Goal: Communication & Community: Answer question/provide support

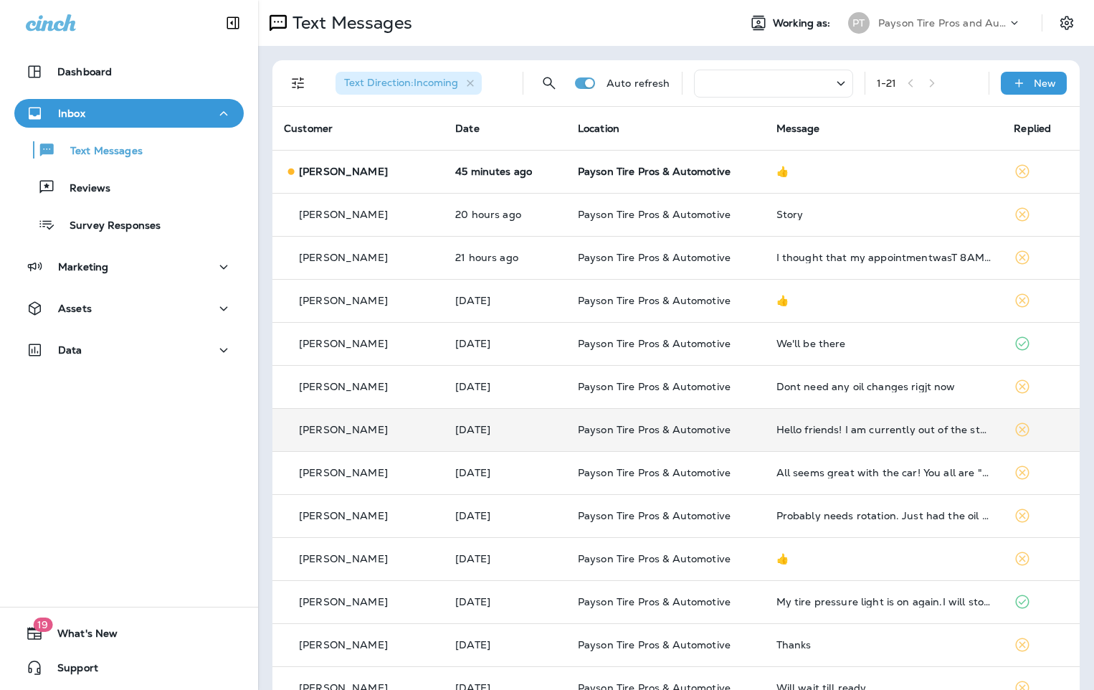
click at [518, 443] on td "[DATE]" at bounding box center [505, 429] width 123 height 43
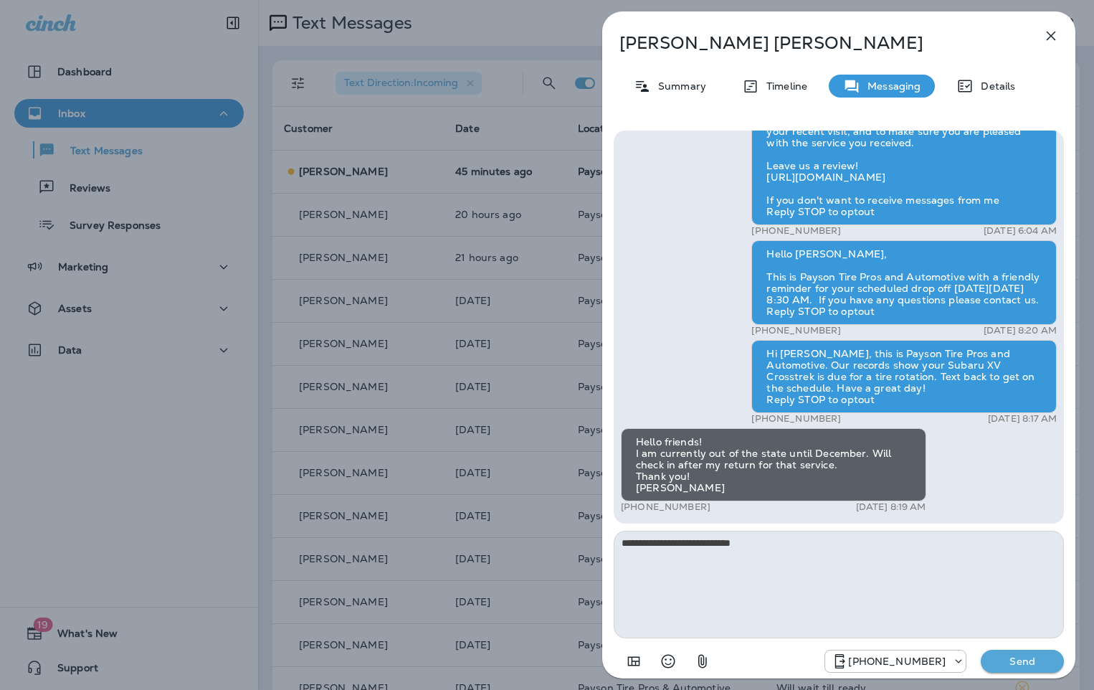
type textarea "**********"
click at [1022, 663] on p "Send" at bounding box center [1022, 661] width 60 height 13
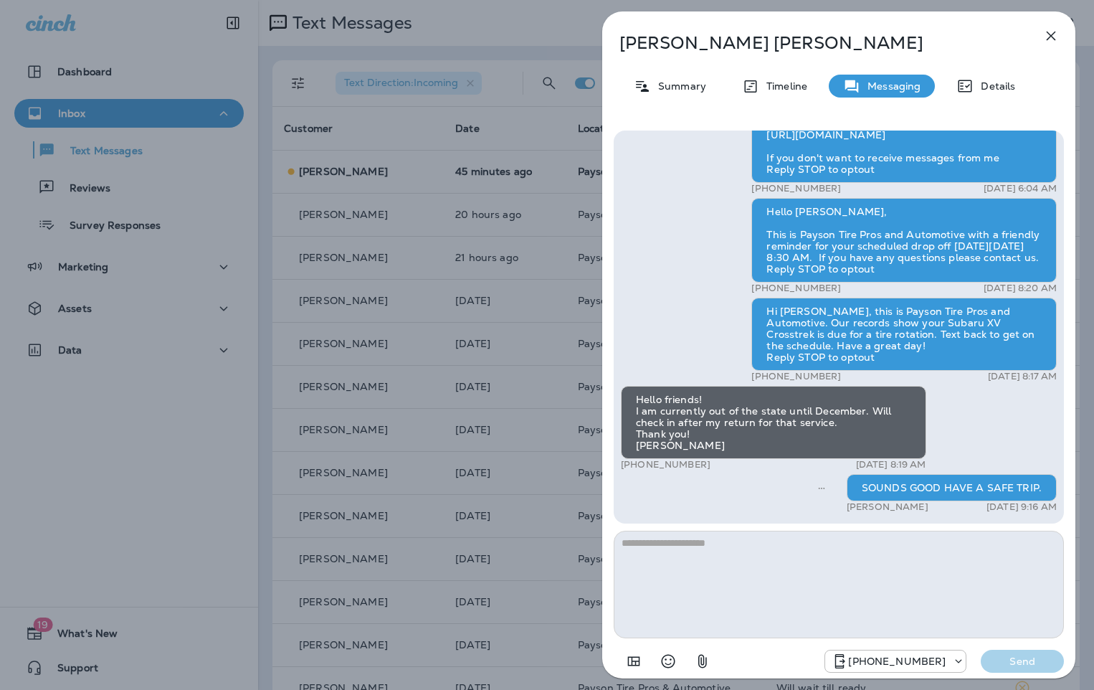
click at [400, 341] on div "[PERSON_NAME] Summary Timeline Messaging Details Hello [PERSON_NAME], Hope all …" at bounding box center [547, 345] width 1094 height 690
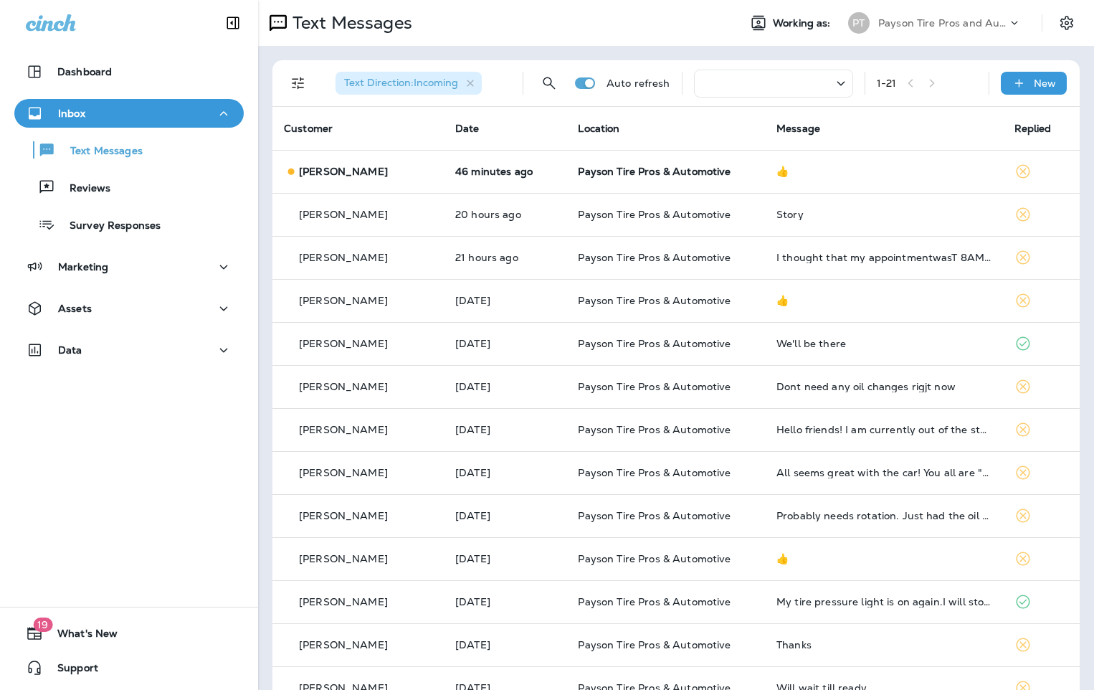
click at [412, 392] on div "[PERSON_NAME]" at bounding box center [358, 386] width 148 height 15
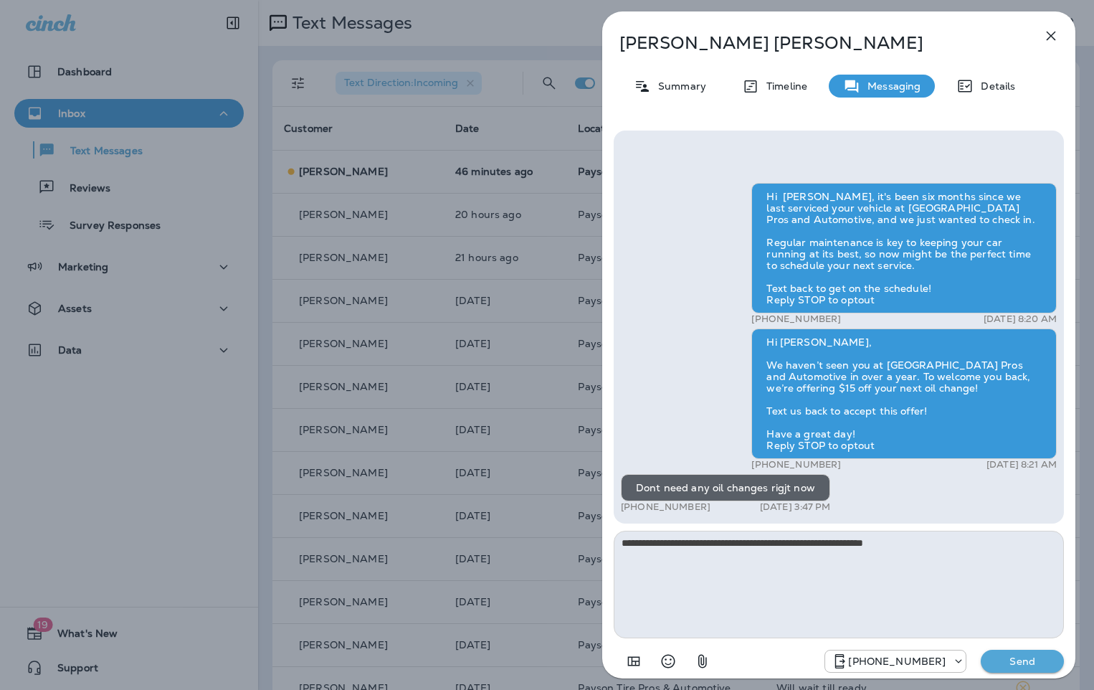
type textarea "**********"
click at [1024, 663] on p "Send" at bounding box center [1022, 661] width 60 height 13
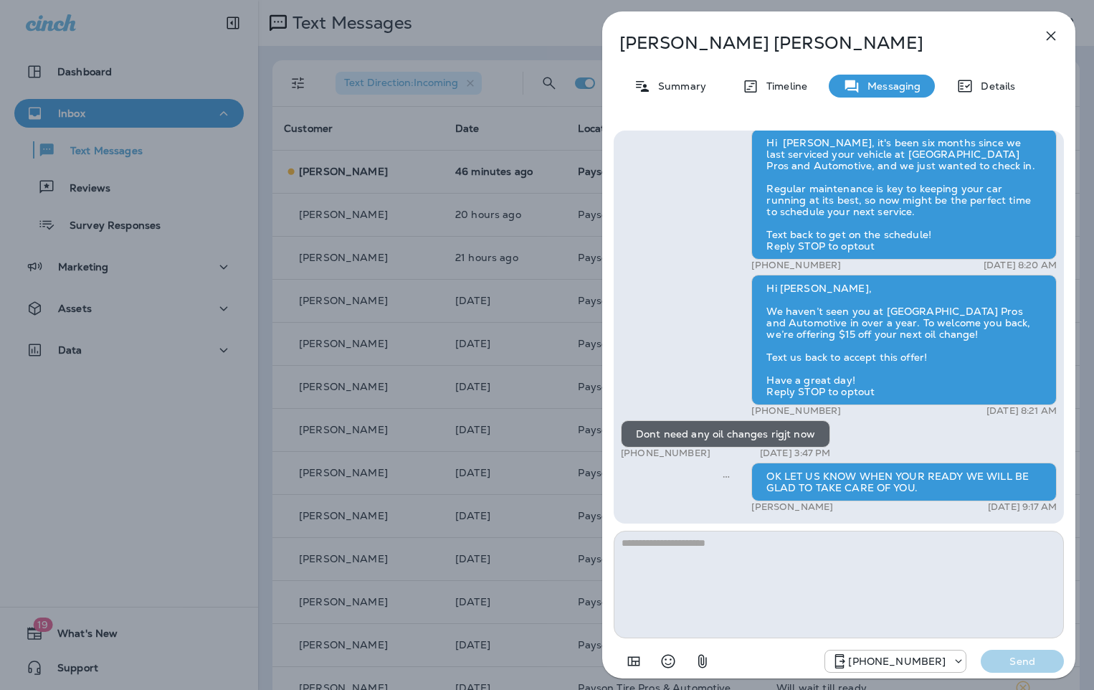
click at [388, 294] on div "[PERSON_NAME] Summary Timeline Messaging Details Hi [PERSON_NAME], it's been si…" at bounding box center [547, 345] width 1094 height 690
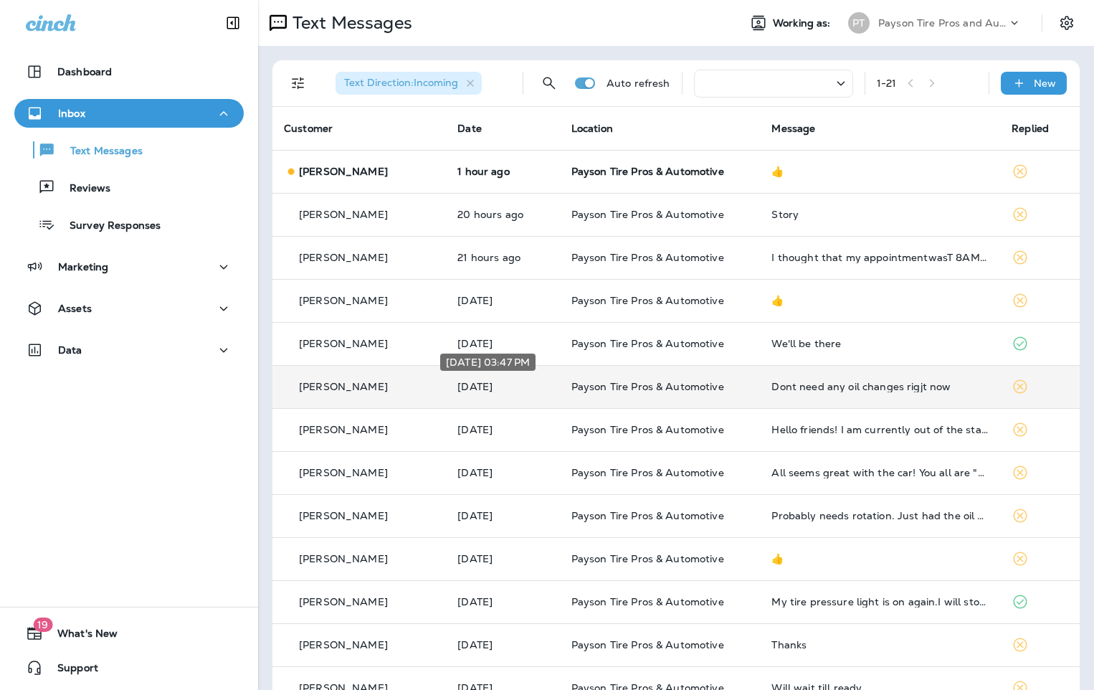
click at [511, 385] on p "[DATE]" at bounding box center [502, 386] width 90 height 11
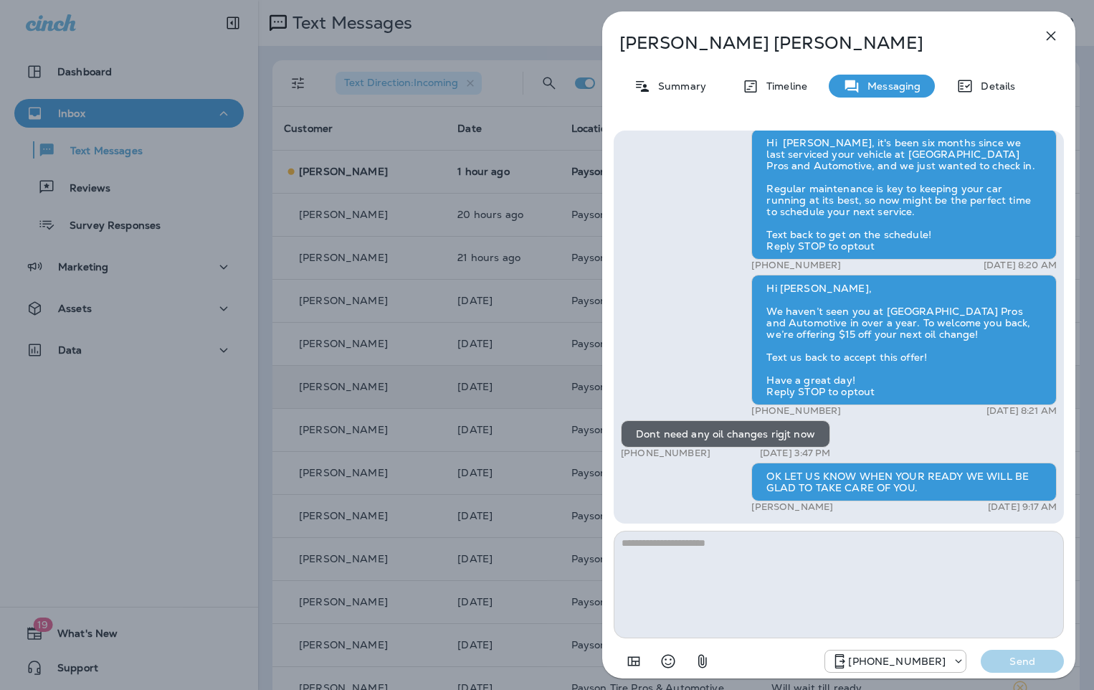
click at [514, 333] on div "[PERSON_NAME] Summary Timeline Messaging Details Hi [PERSON_NAME], it's been si…" at bounding box center [547, 345] width 1094 height 690
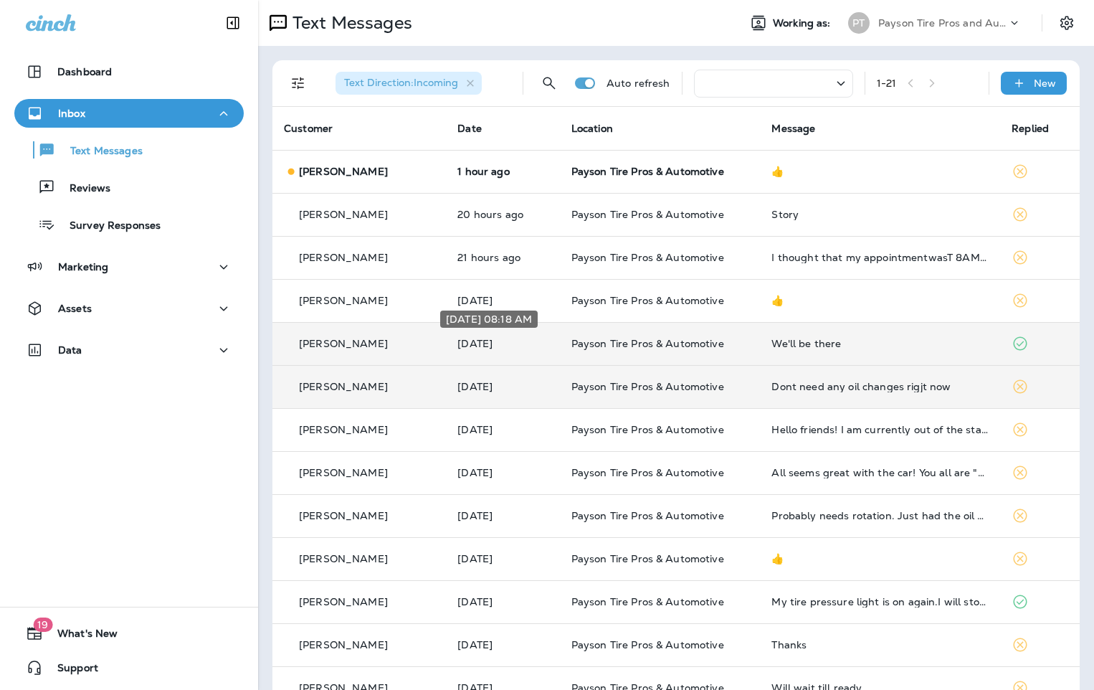
click at [514, 338] on td "[DATE]" at bounding box center [502, 343] width 113 height 43
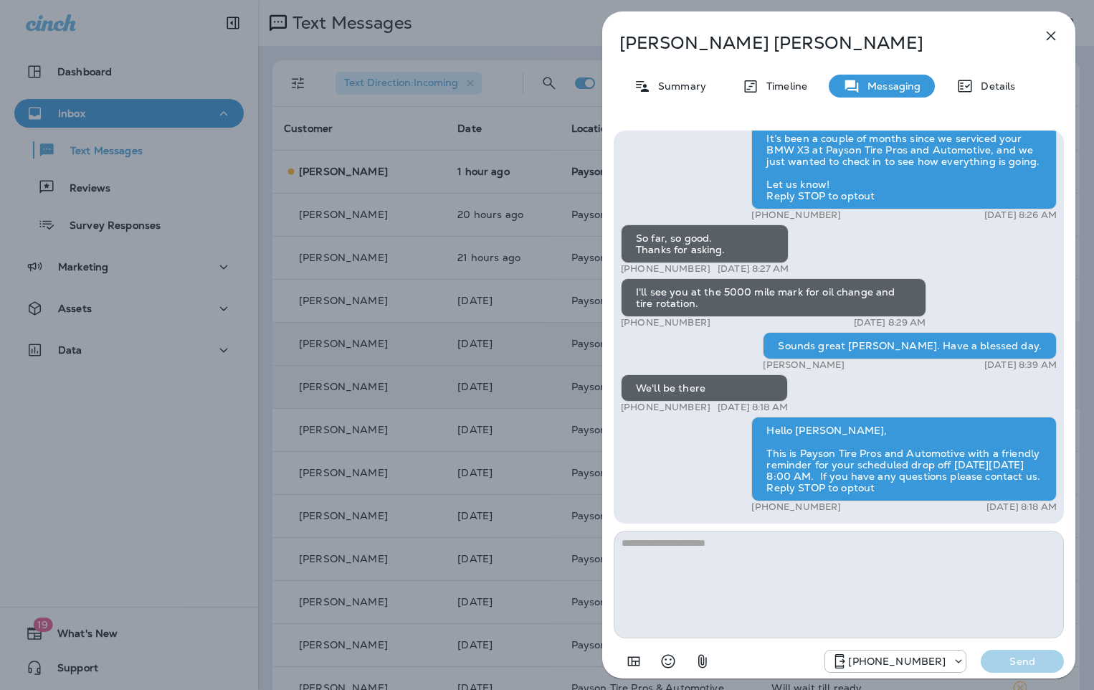
click at [370, 298] on div "[PERSON_NAME] Summary Timeline Messaging Details Hello [PERSON_NAME] all is wel…" at bounding box center [547, 345] width 1094 height 690
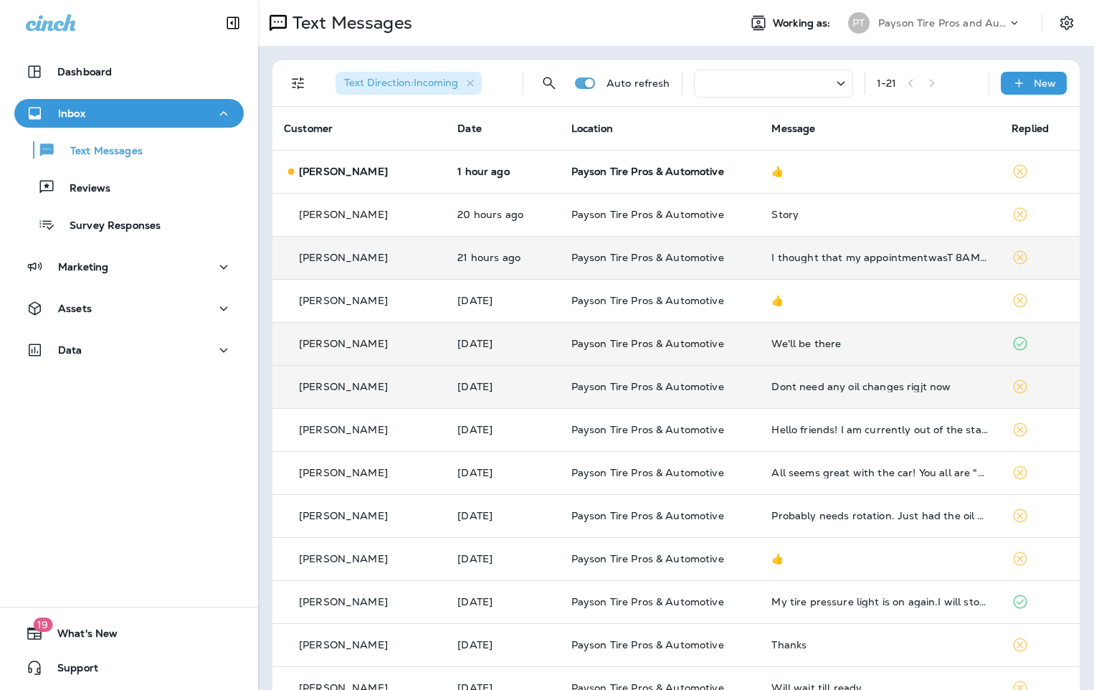
click at [420, 262] on td "[PERSON_NAME]" at bounding box center [359, 257] width 174 height 43
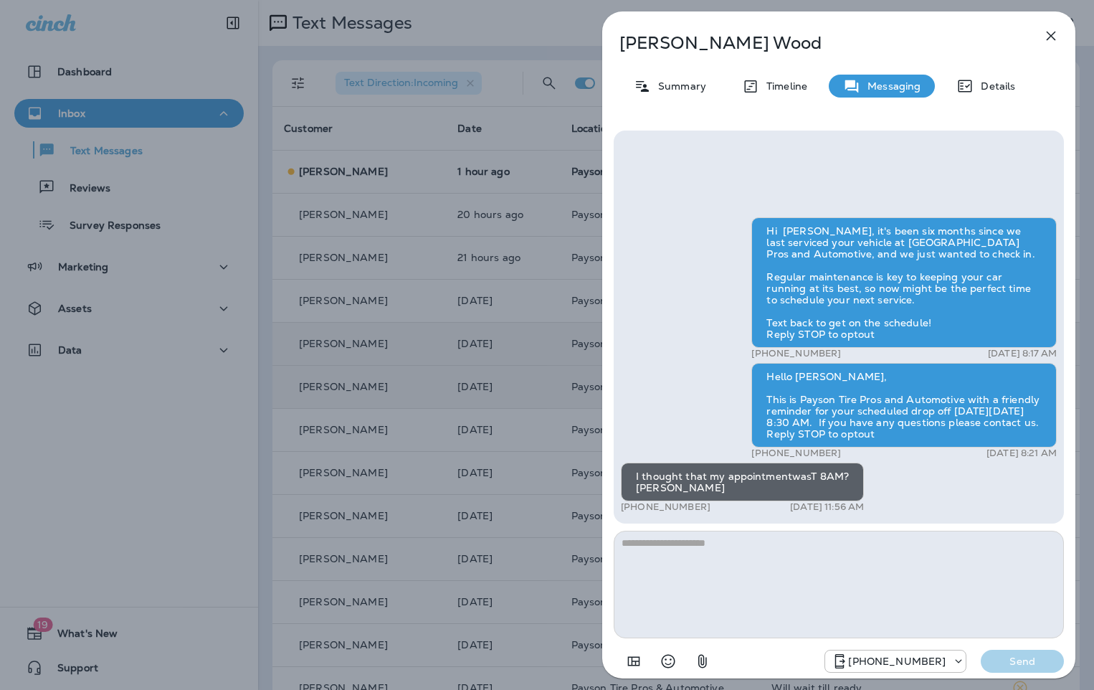
click at [367, 260] on div "[PERSON_NAME] Summary Timeline Messaging Details Hi [PERSON_NAME], it's been si…" at bounding box center [547, 345] width 1094 height 690
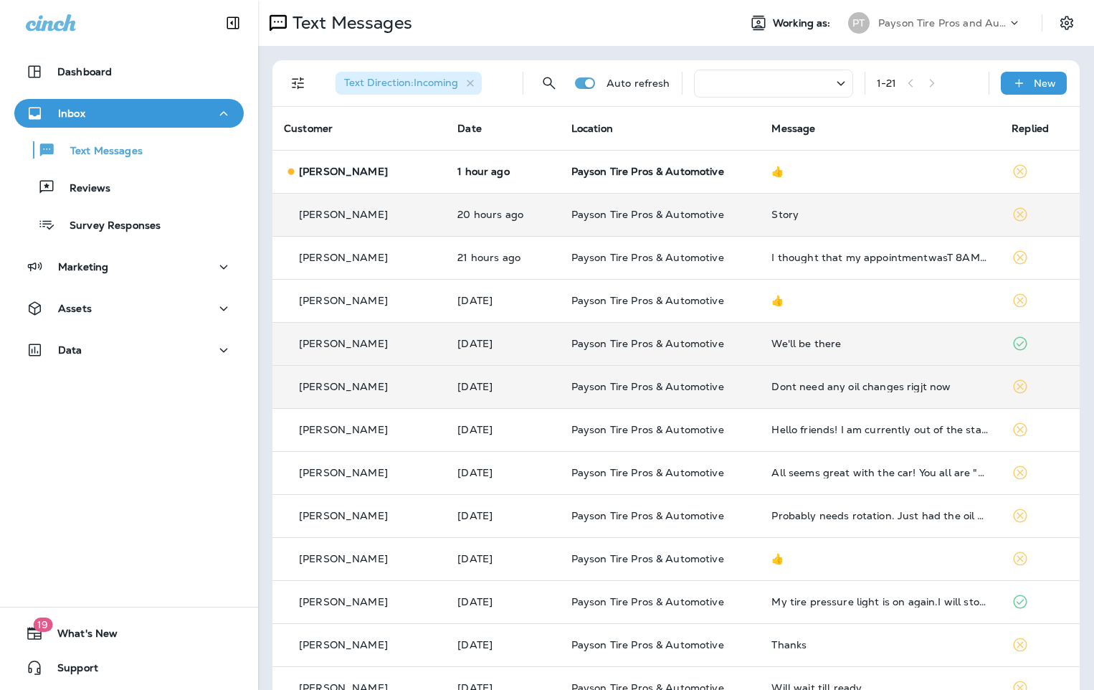
click at [395, 224] on td "[PERSON_NAME]" at bounding box center [359, 214] width 174 height 43
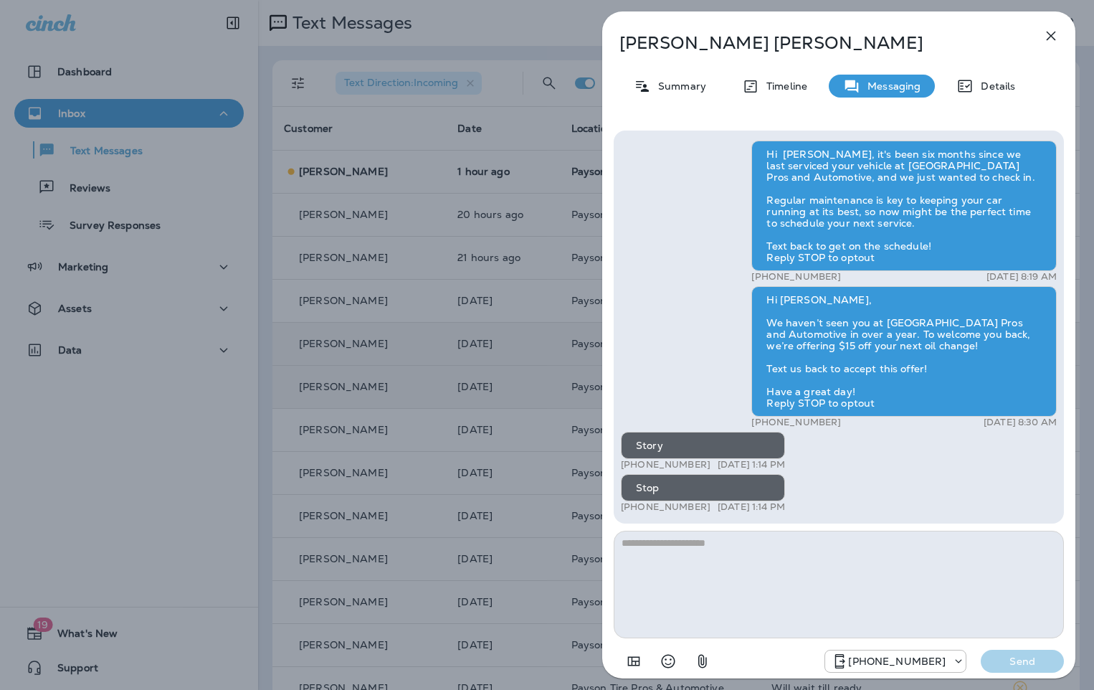
click at [394, 176] on div "[PERSON_NAME] Summary Timeline Messaging Details Hi [PERSON_NAME], it's been si…" at bounding box center [547, 345] width 1094 height 690
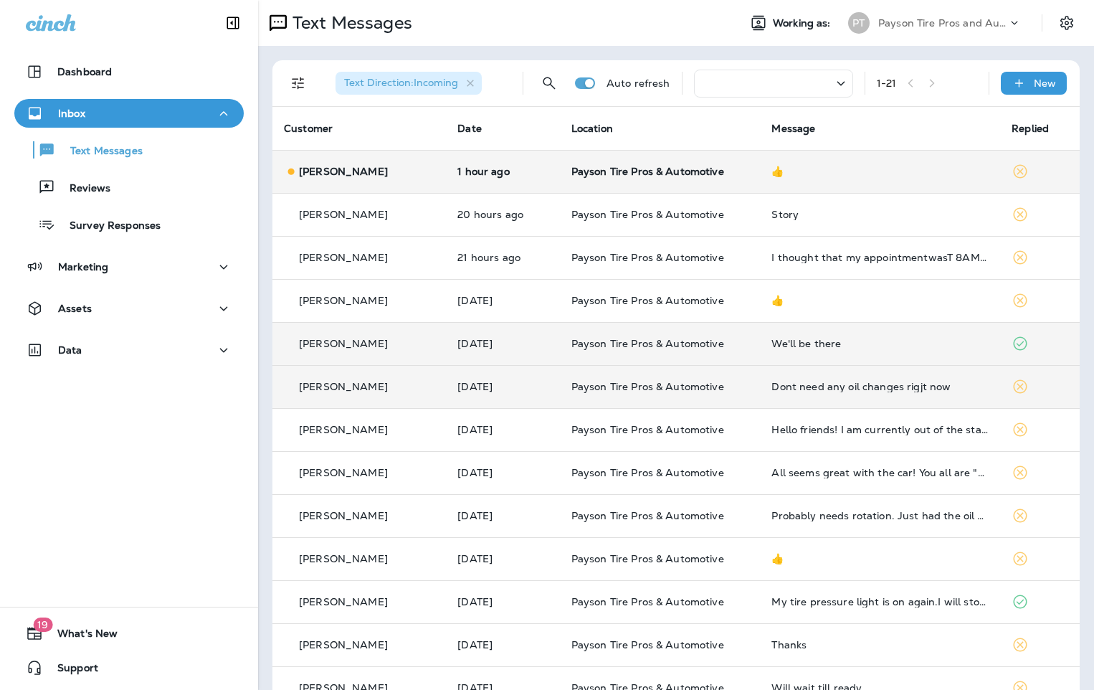
click at [395, 176] on div "[PERSON_NAME]" at bounding box center [359, 171] width 151 height 15
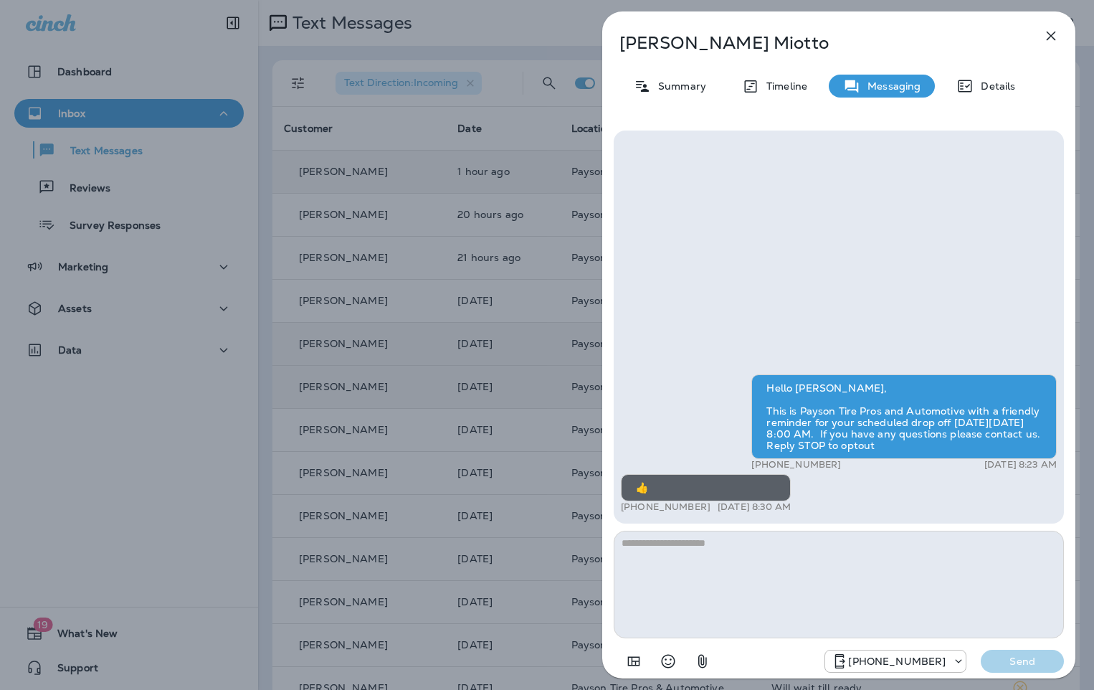
click at [395, 177] on div "[PERSON_NAME] Summary Timeline Messaging Details Hello [PERSON_NAME], This is P…" at bounding box center [547, 345] width 1094 height 690
